Goal: Transaction & Acquisition: Subscribe to service/newsletter

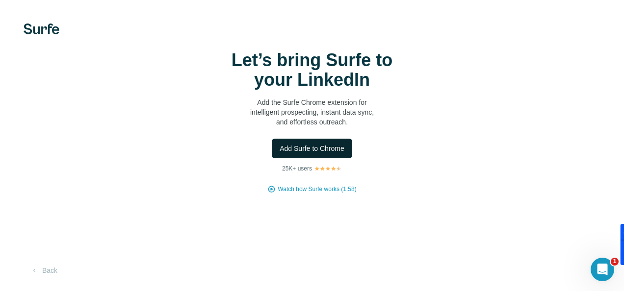
click at [320, 147] on span "Add Surfe to Chrome" at bounding box center [311, 149] width 65 height 10
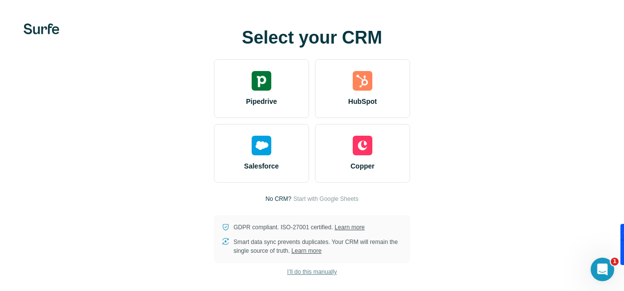
click at [323, 268] on span "I’ll do this manually" at bounding box center [312, 272] width 50 height 9
click at [321, 272] on span "I’ll do this manually" at bounding box center [312, 272] width 50 height 9
click at [297, 272] on span "I’ll do this manually" at bounding box center [312, 272] width 50 height 9
click at [304, 271] on span "I’ll do this manually" at bounding box center [312, 272] width 50 height 9
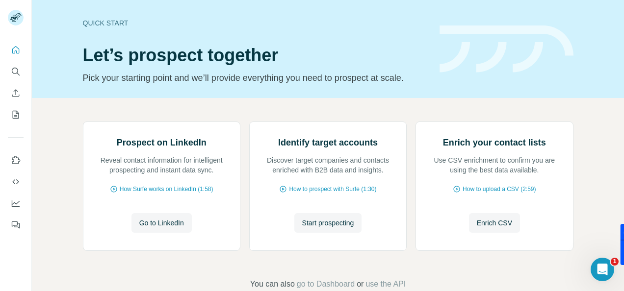
scroll to position [110, 0]
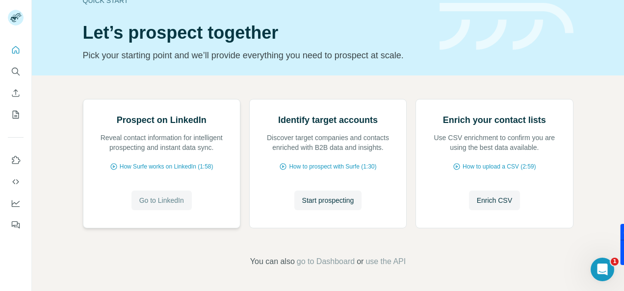
click at [167, 203] on span "Go to LinkedIn" at bounding box center [161, 201] width 45 height 10
